Goal: Navigation & Orientation: Find specific page/section

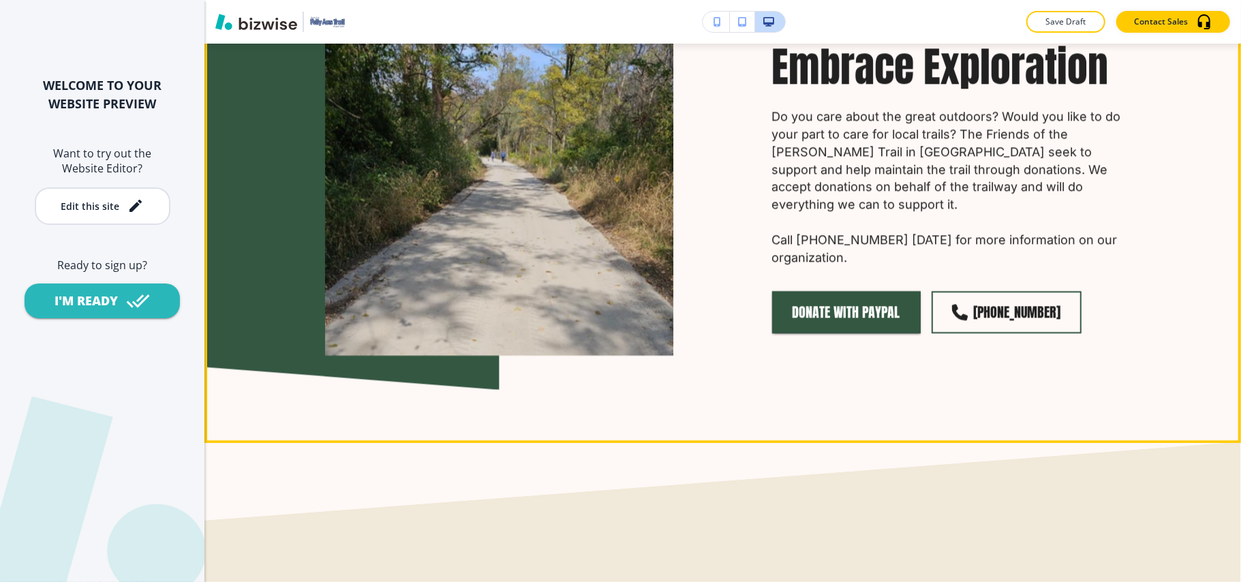
scroll to position [2545, 0]
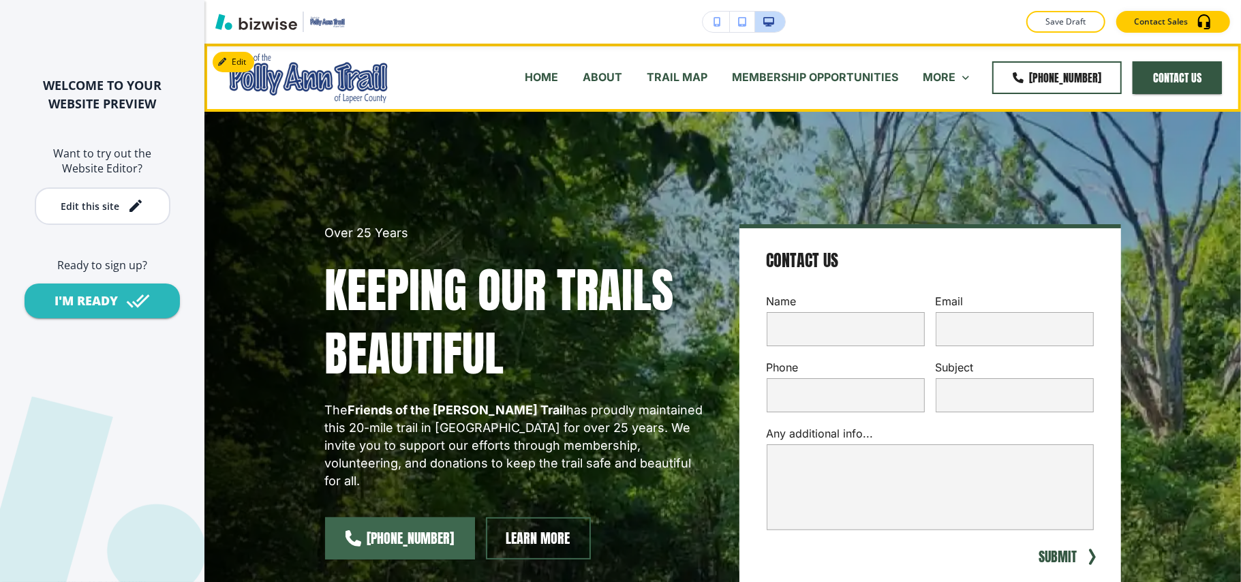
click at [525, 80] on p "HOME" at bounding box center [541, 78] width 33 height 16
click at [583, 77] on p "ABOUT" at bounding box center [603, 78] width 40 height 16
